Goal: Transaction & Acquisition: Purchase product/service

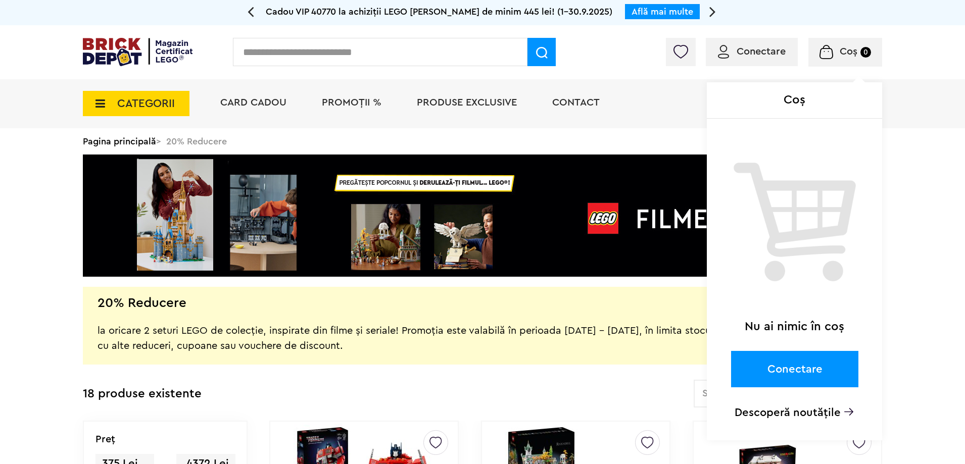
click at [796, 51] on div "Coș Nu ai nimic în coș Conectare Descoperă noutățile" at bounding box center [805, 55] width 155 height 10
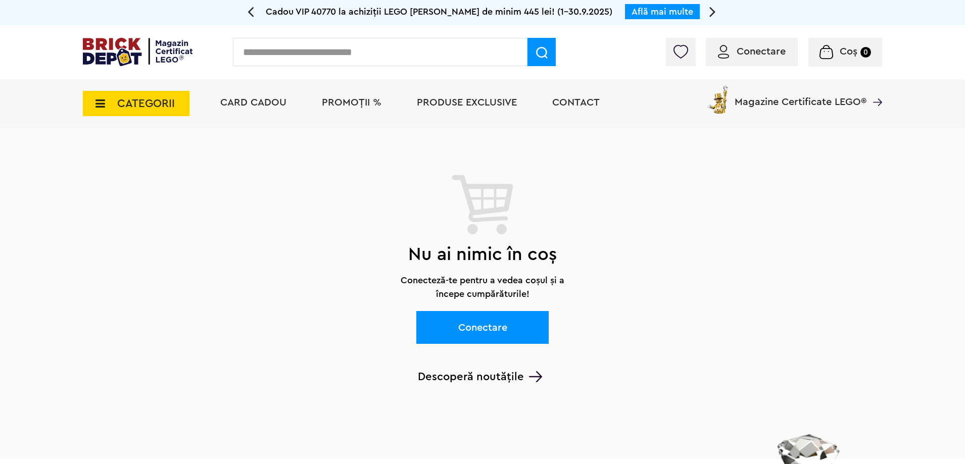
click at [767, 52] on span "Conectare" at bounding box center [761, 51] width 49 height 10
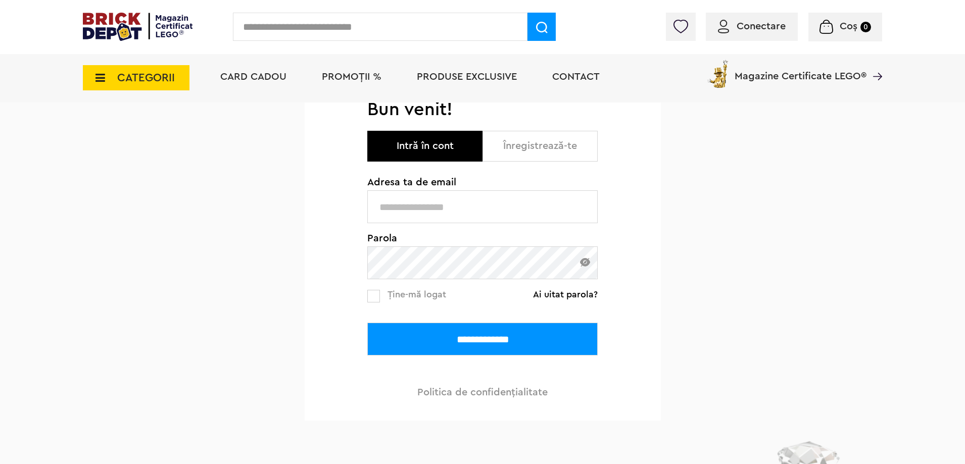
scroll to position [101, 0]
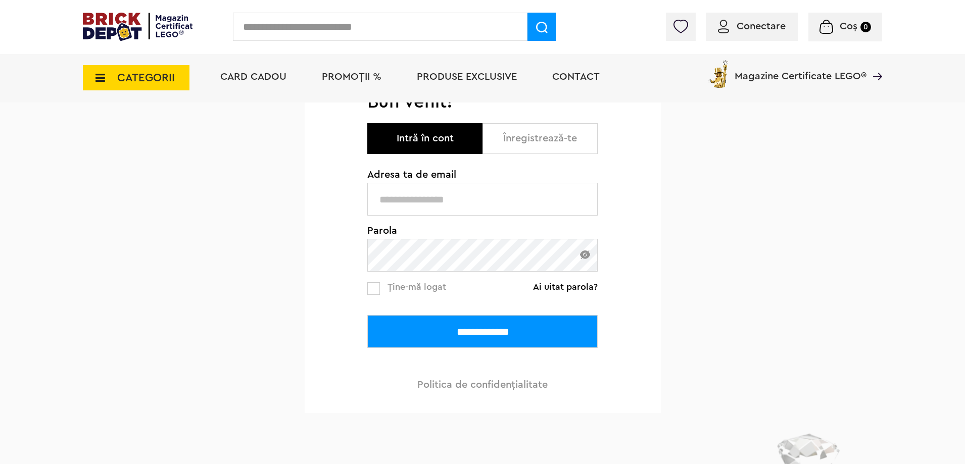
type input "**********"
click at [382, 289] on link "Ține-mă logat" at bounding box center [406, 288] width 79 height 13
click at [423, 324] on input "**********" at bounding box center [482, 331] width 230 height 33
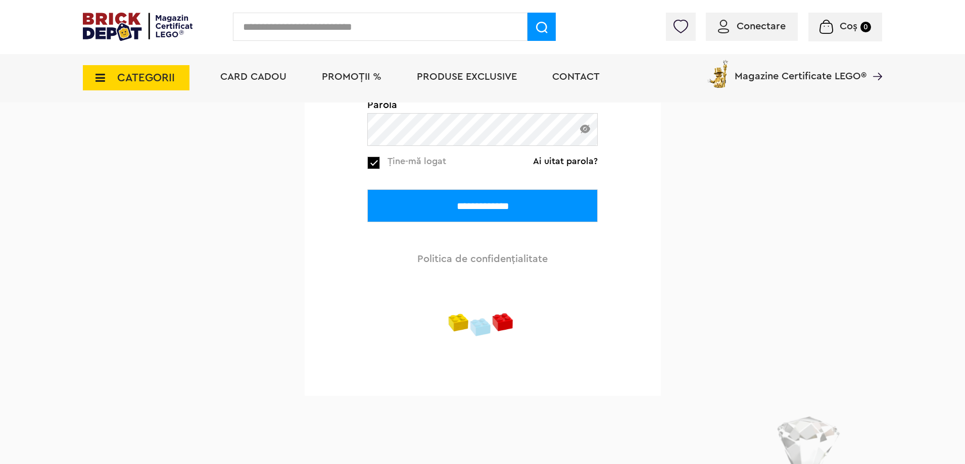
scroll to position [253, 0]
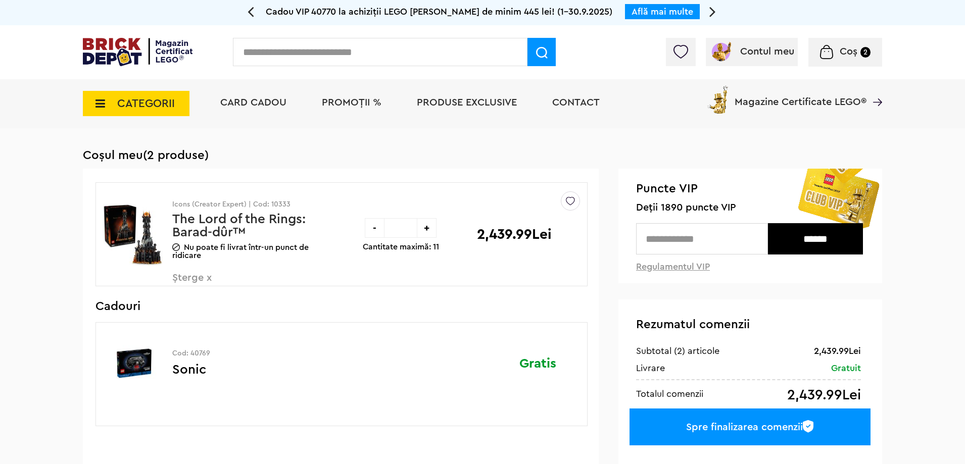
click at [685, 238] on input "text" at bounding box center [702, 238] width 132 height 31
type input "****"
click at [828, 235] on input "******" at bounding box center [815, 238] width 95 height 31
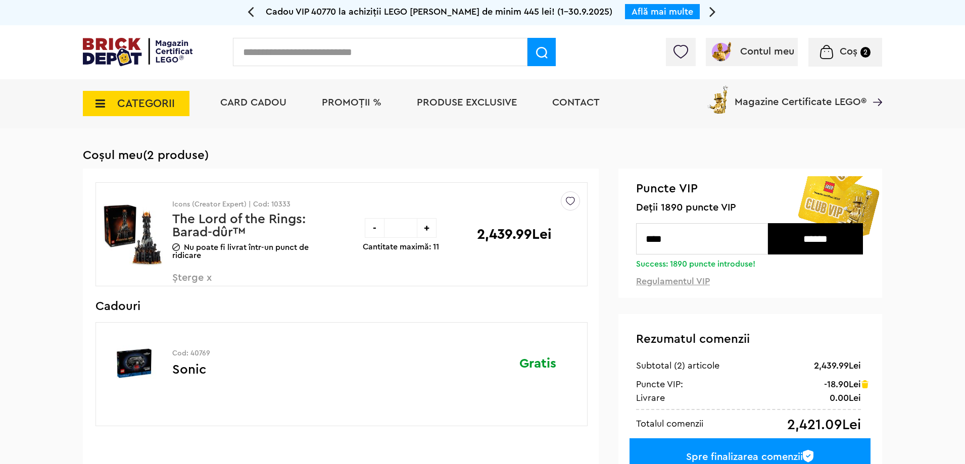
click at [836, 55] on span "Coș 2" at bounding box center [845, 51] width 51 height 10
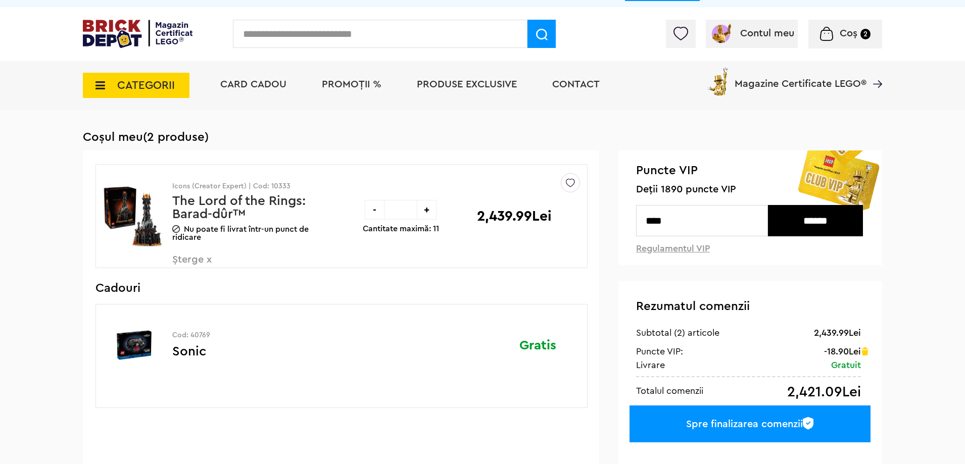
scroll to position [51, 0]
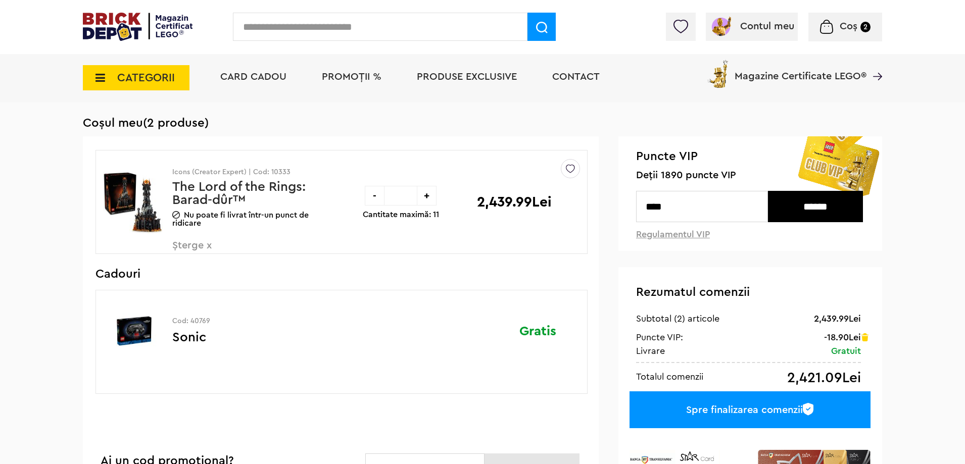
drag, startPoint x: 692, startPoint y: 196, endPoint x: 610, endPoint y: 202, distance: 82.1
click at [610, 202] on div "Coșul meu (2 produse) 2439.99 Lei Sterge Denumire Preț Sterge Icons (Creator Ex…" at bounding box center [482, 392] width 799 height 593
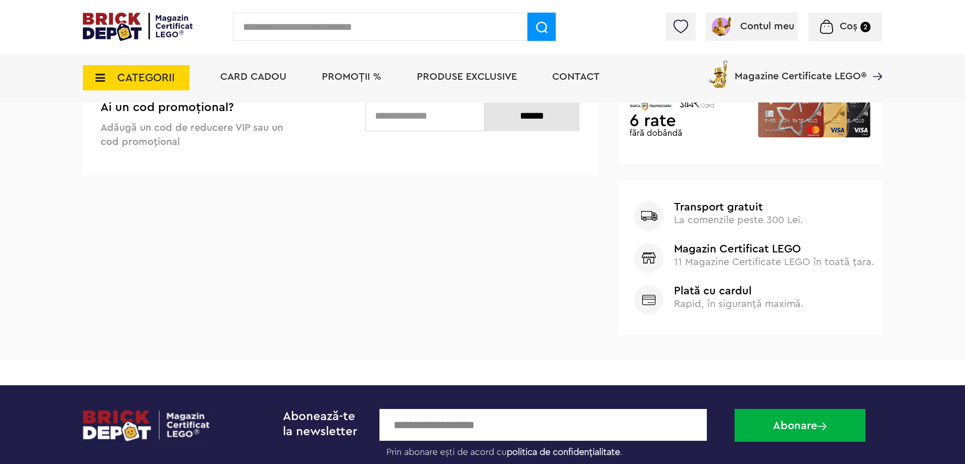
drag, startPoint x: 371, startPoint y: 301, endPoint x: 371, endPoint y: 295, distance: 5.6
click at [370, 297] on div "Coșul meu (2 produse) 2439.99 Lei Sterge Denumire Preț Sterge Icons (Creator Ex…" at bounding box center [482, 38] width 799 height 593
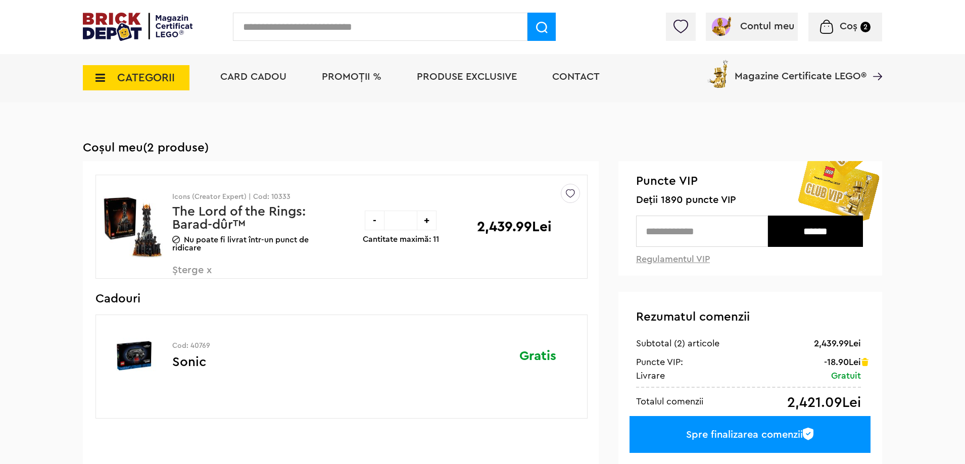
scroll to position [0, 0]
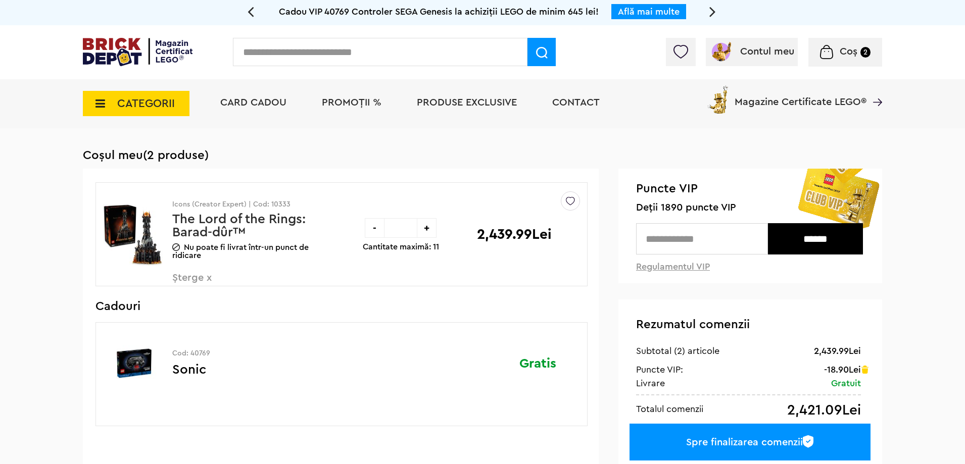
click at [268, 103] on span "Card Cadou" at bounding box center [253, 103] width 66 height 10
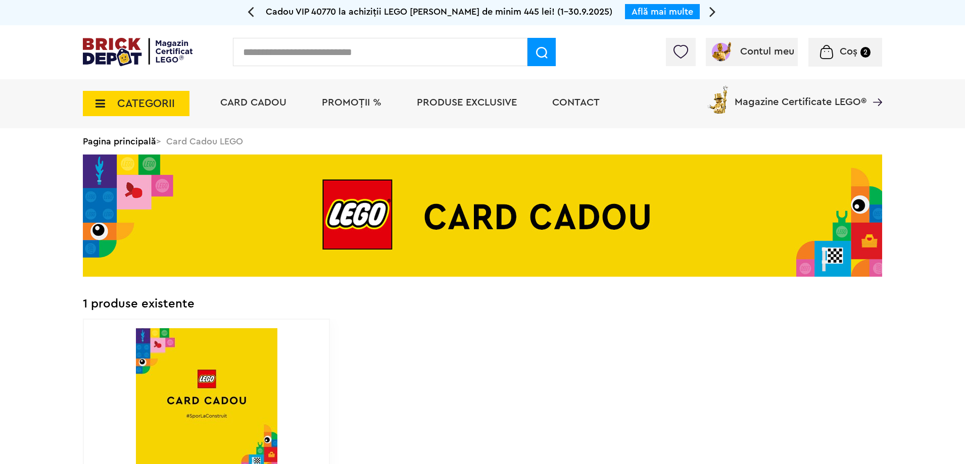
click at [151, 106] on span "CATEGORII" at bounding box center [146, 103] width 58 height 11
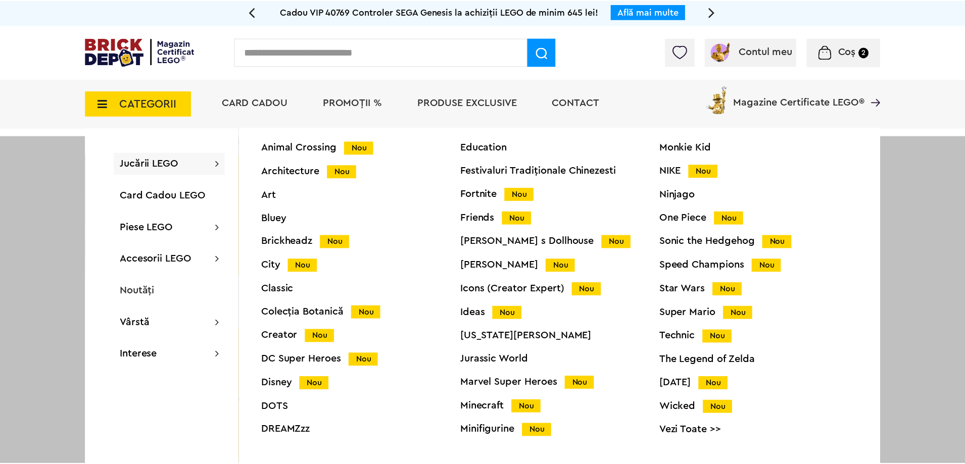
scroll to position [40, 0]
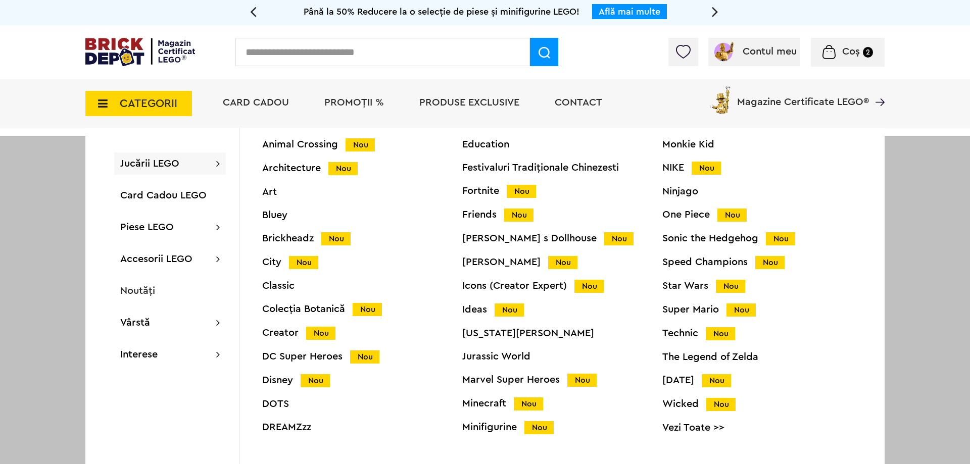
click at [699, 429] on link "Vezi Toate >>" at bounding box center [762, 428] width 200 height 10
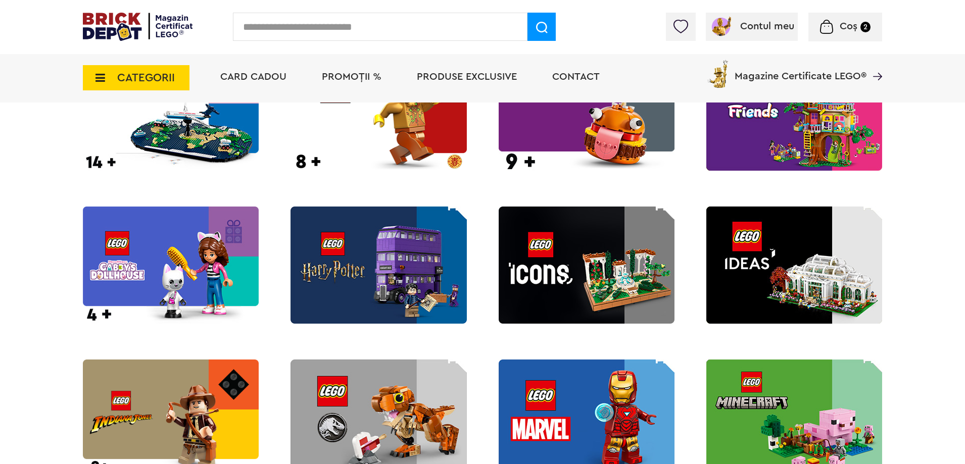
scroll to position [884, 0]
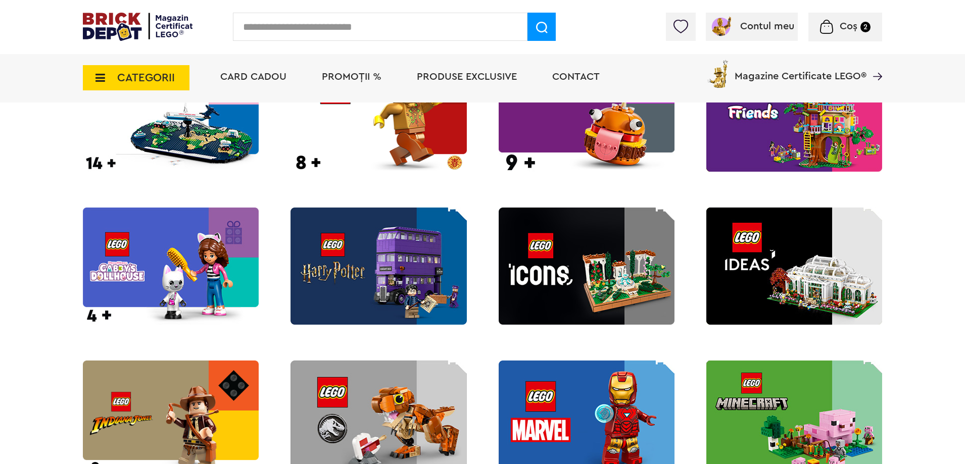
click at [616, 269] on img at bounding box center [587, 266] width 176 height 117
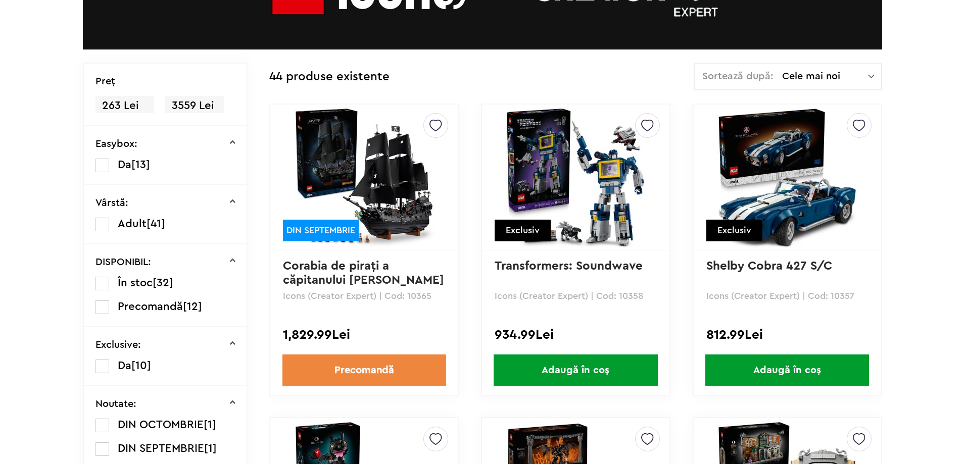
scroll to position [227, 0]
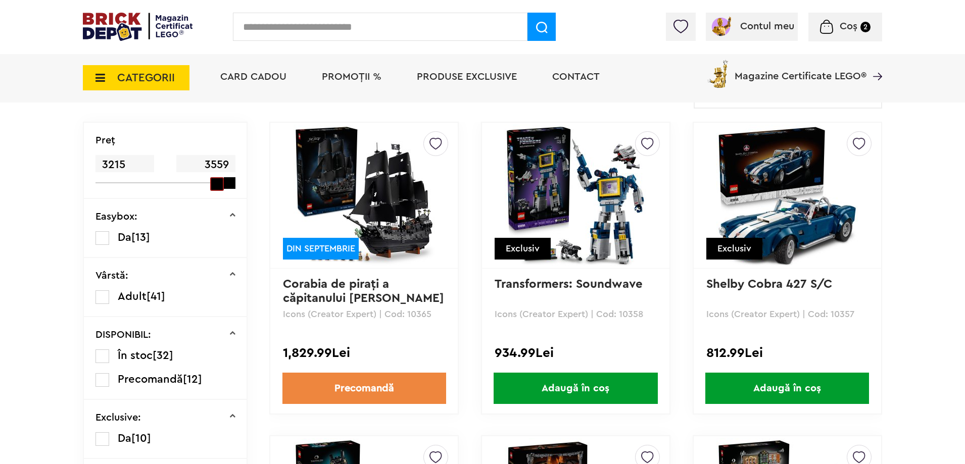
drag, startPoint x: 104, startPoint y: 181, endPoint x: 213, endPoint y: 184, distance: 109.2
click at [213, 184] on span at bounding box center [217, 184] width 14 height 14
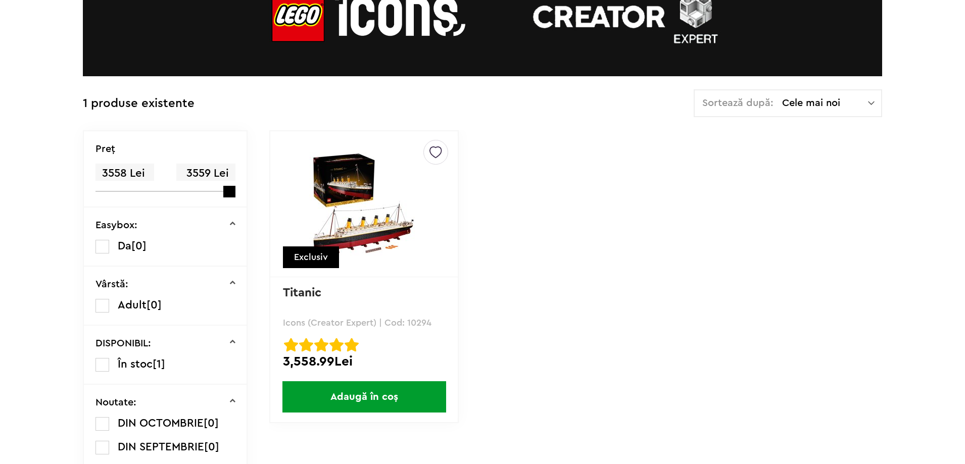
scroll to position [253, 0]
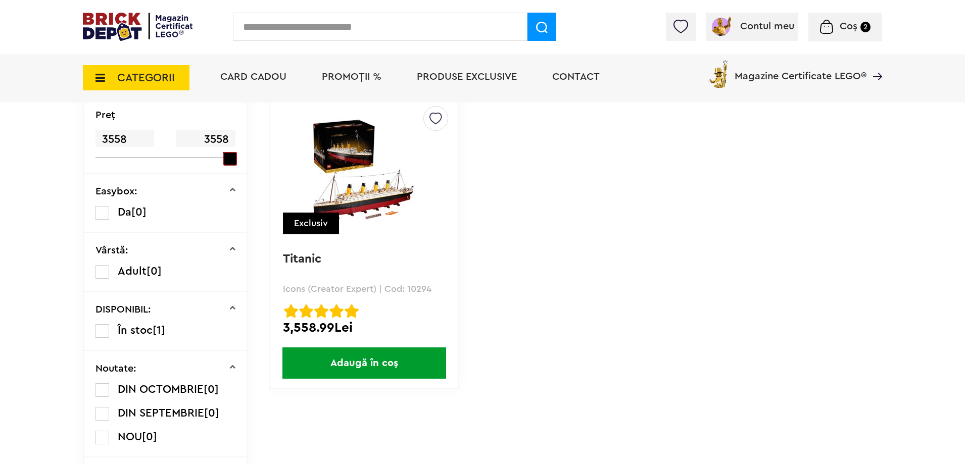
drag, startPoint x: 224, startPoint y: 157, endPoint x: 214, endPoint y: 157, distance: 10.1
click at [214, 157] on div at bounding box center [160, 157] width 128 height 1
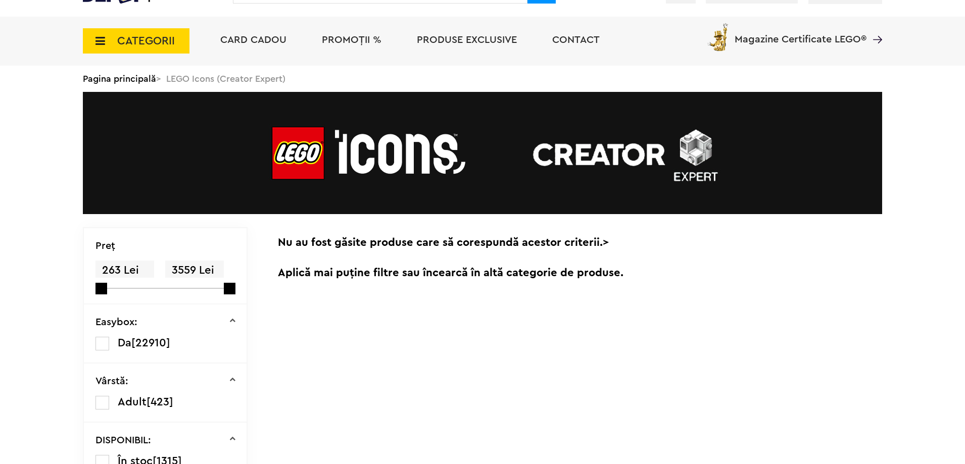
scroll to position [202, 0]
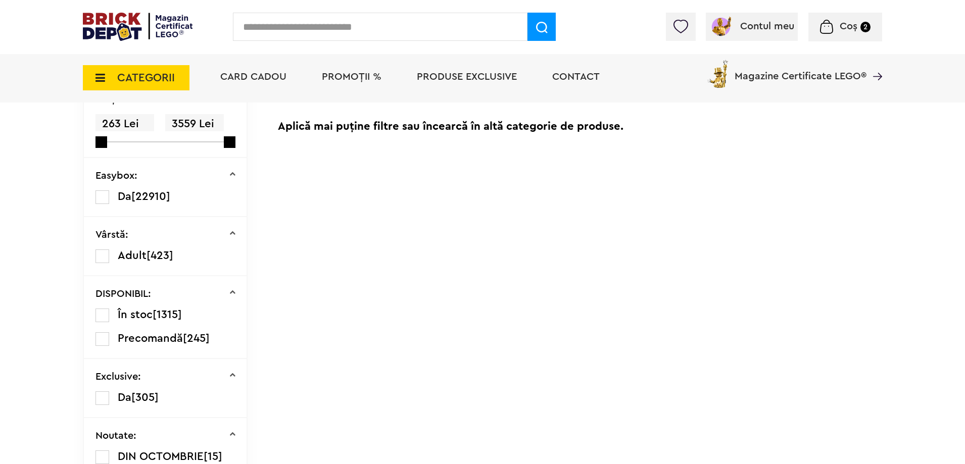
click at [179, 142] on div at bounding box center [160, 141] width 128 height 1
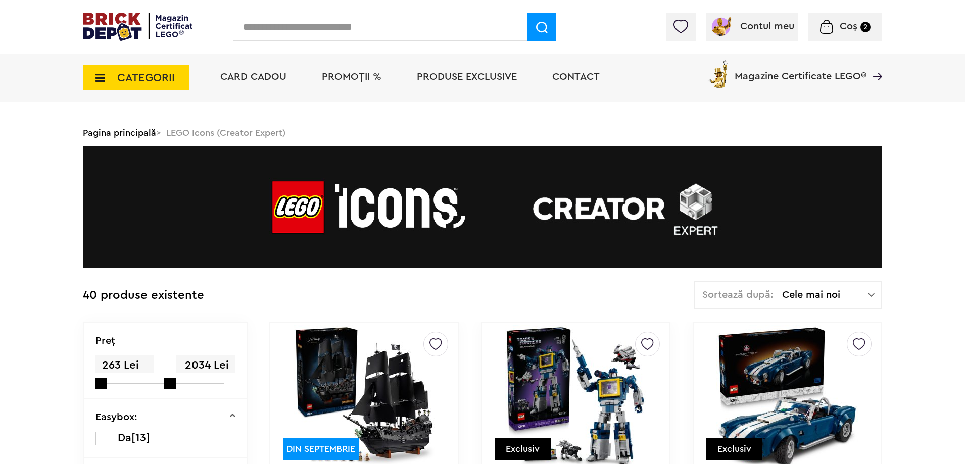
scroll to position [101, 0]
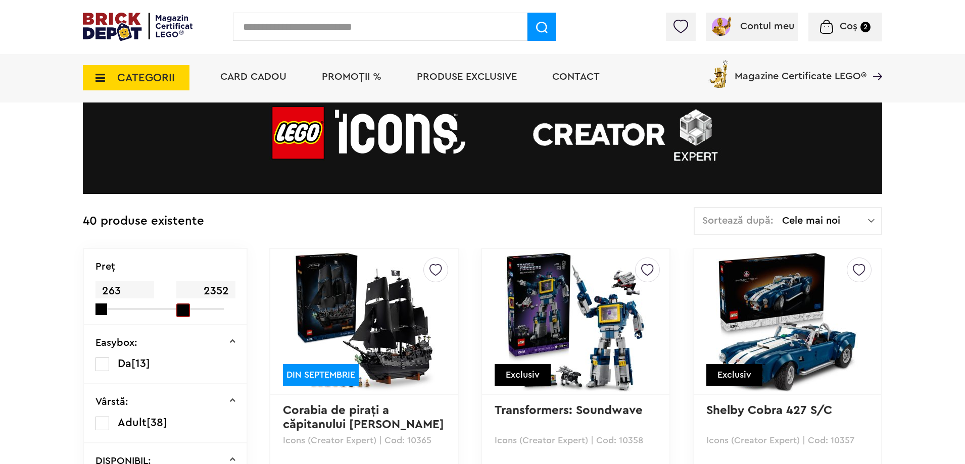
drag, startPoint x: 172, startPoint y: 307, endPoint x: 251, endPoint y: 307, distance: 78.8
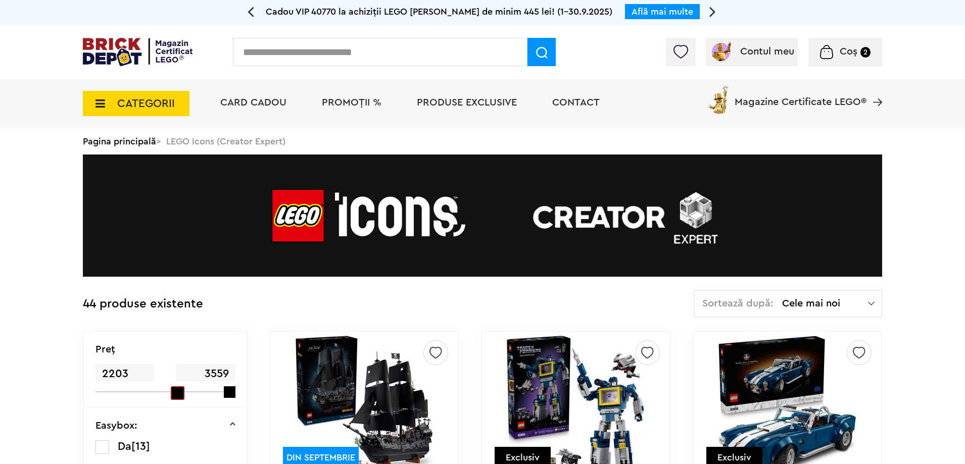
drag, startPoint x: 105, startPoint y: 392, endPoint x: 181, endPoint y: 391, distance: 76.3
click at [174, 398] on span at bounding box center [178, 394] width 14 height 14
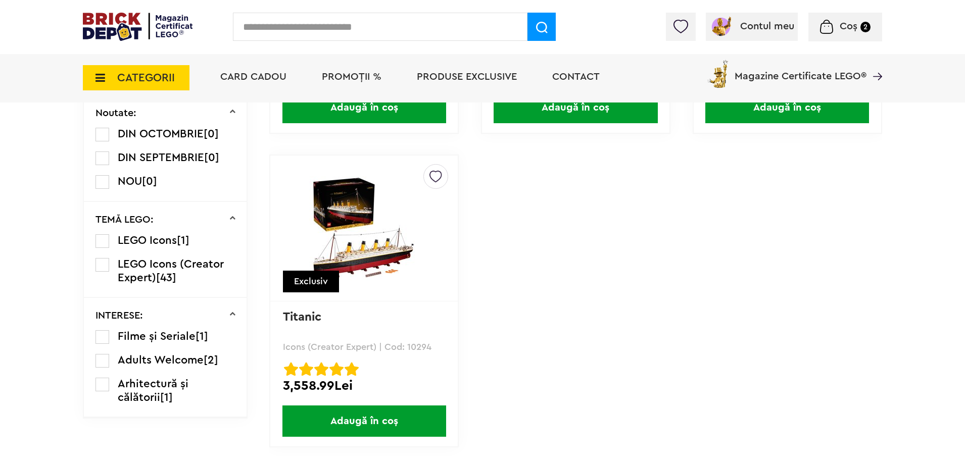
scroll to position [556, 0]
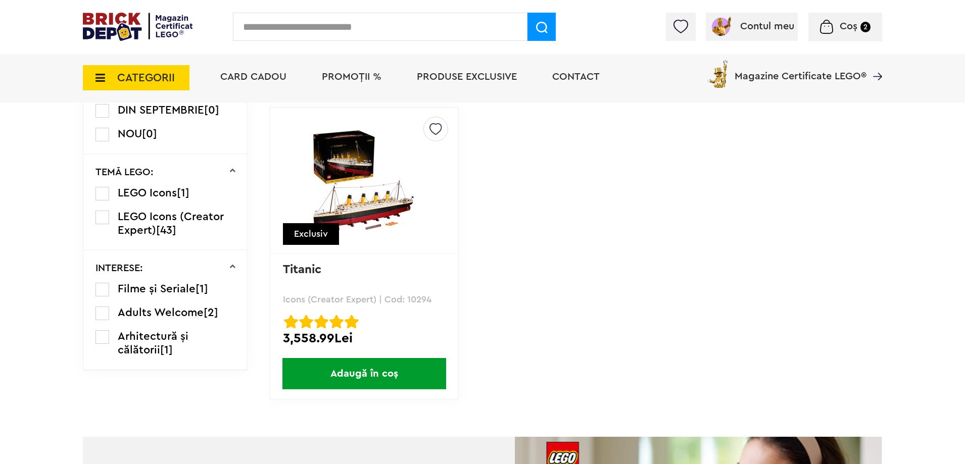
click at [303, 265] on link "Titanic" at bounding box center [302, 270] width 38 height 12
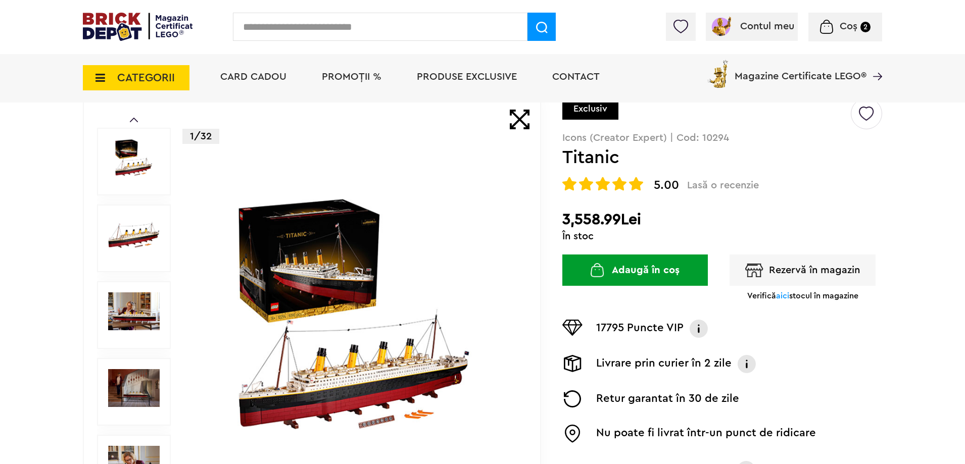
scroll to position [76, 0]
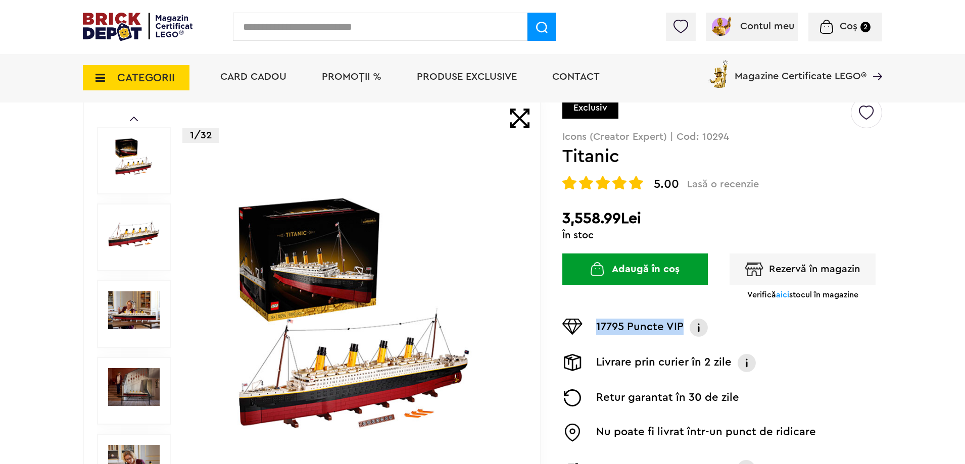
drag, startPoint x: 681, startPoint y: 328, endPoint x: 593, endPoint y: 327, distance: 87.4
click at [593, 327] on div "17795 Puncte VIP Programul VIP Clienții VIP primesc puncte la fiecare comandă, …" at bounding box center [722, 327] width 320 height 23
click at [669, 339] on div "17795 Puncte VIP Programul VIP Clienții VIP primesc puncte la fiecare comandă, …" at bounding box center [722, 327] width 320 height 23
drag, startPoint x: 678, startPoint y: 325, endPoint x: 588, endPoint y: 323, distance: 90.0
click at [588, 323] on div "17795 Puncte VIP Programul VIP Clienții VIP primesc puncte la fiecare comandă, …" at bounding box center [722, 327] width 320 height 23
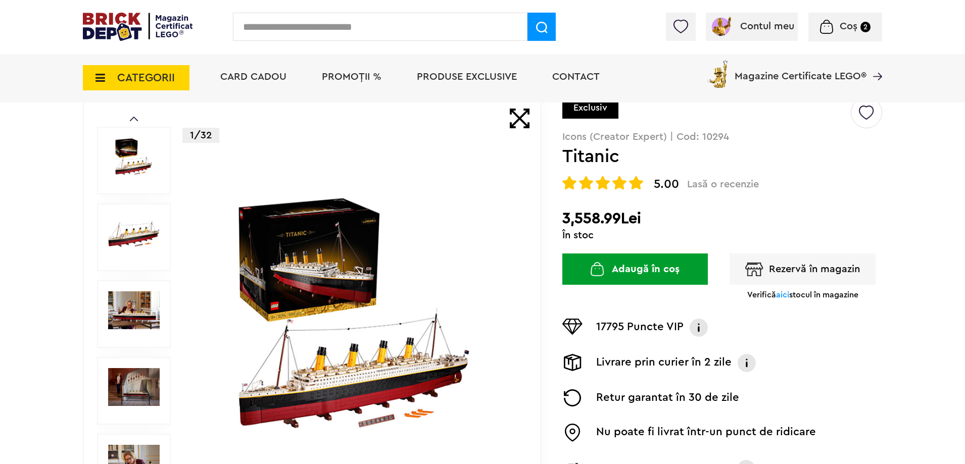
click at [610, 343] on div "17795 Puncte VIP Programul VIP Clienții VIP primesc puncte la fiecare comandă, …" at bounding box center [722, 372] width 320 height 145
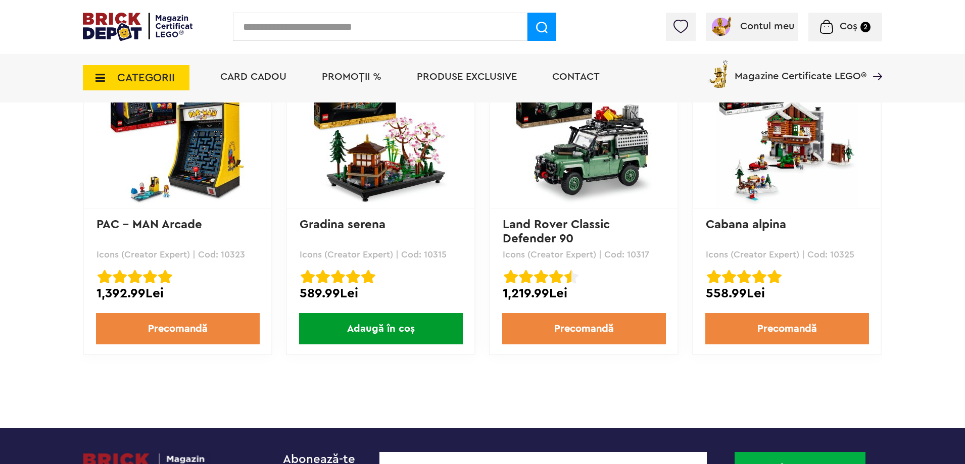
scroll to position [2249, 0]
